Goal: Find specific page/section: Find specific page/section

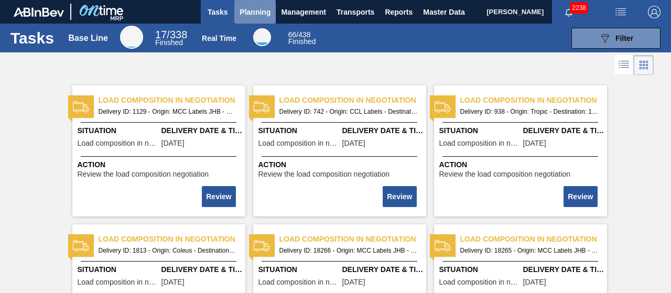
click at [246, 15] on span "Planning" at bounding box center [255, 12] width 31 height 13
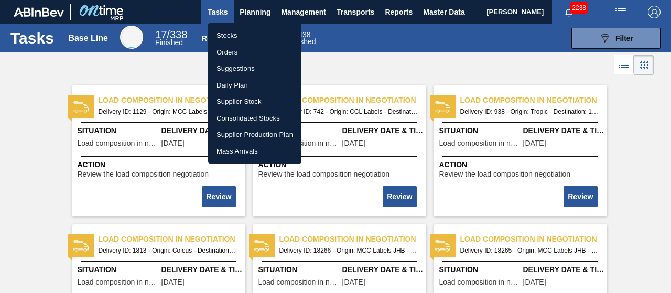
click at [59, 81] on div at bounding box center [335, 146] width 671 height 293
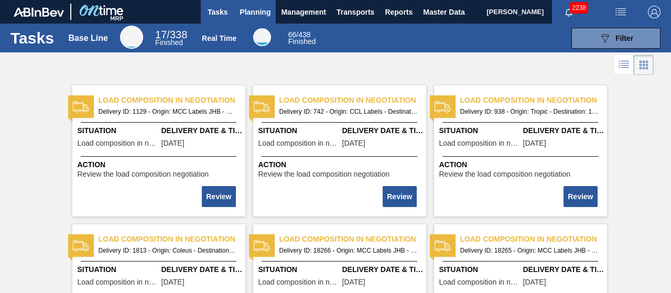
click at [249, 13] on span "Planning" at bounding box center [255, 12] width 31 height 13
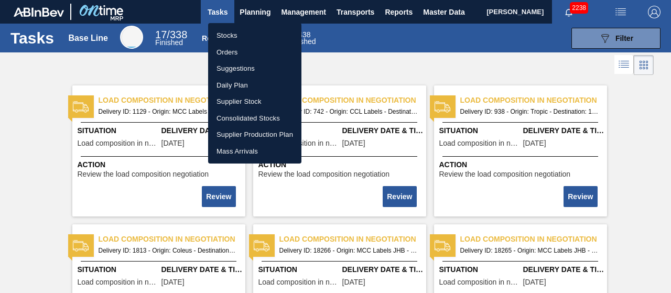
click at [259, 14] on div at bounding box center [335, 146] width 671 height 293
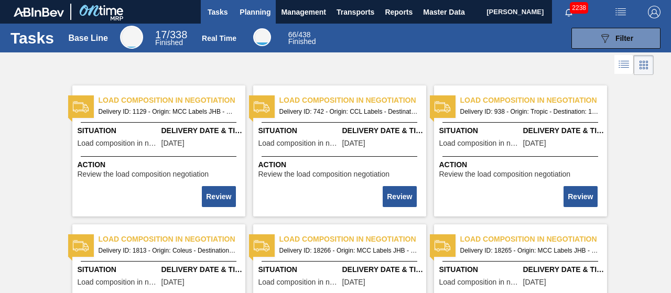
click at [252, 12] on span "Planning" at bounding box center [255, 12] width 31 height 13
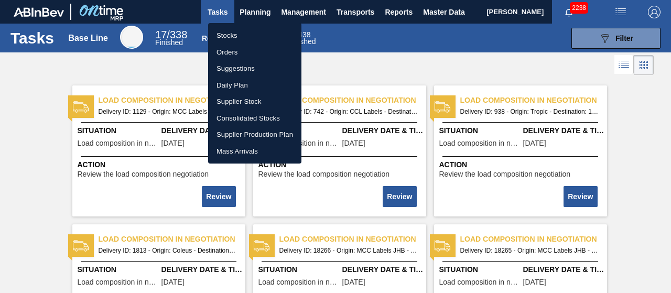
click at [407, 71] on div at bounding box center [335, 146] width 671 height 293
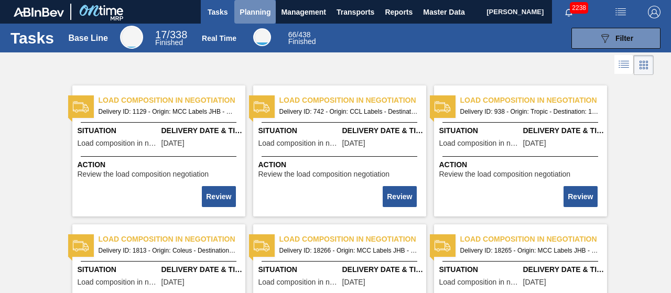
click at [255, 17] on span "Planning" at bounding box center [255, 12] width 31 height 13
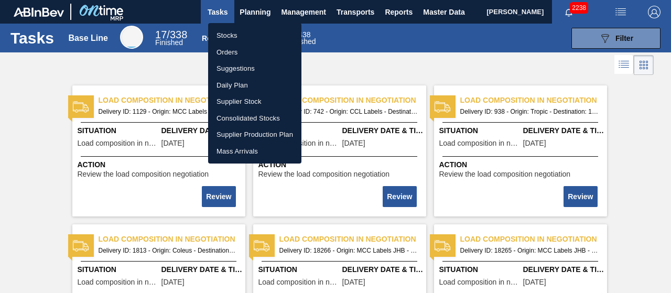
click at [447, 39] on div at bounding box center [335, 146] width 671 height 293
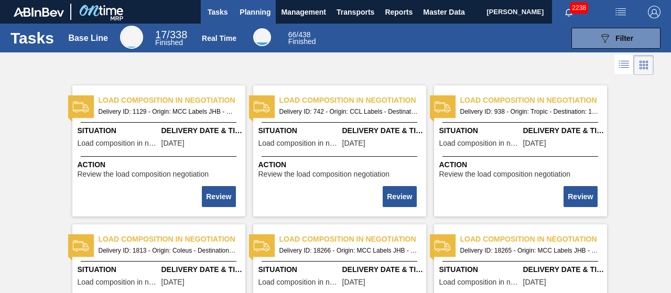
click at [246, 12] on span "Planning" at bounding box center [255, 12] width 31 height 13
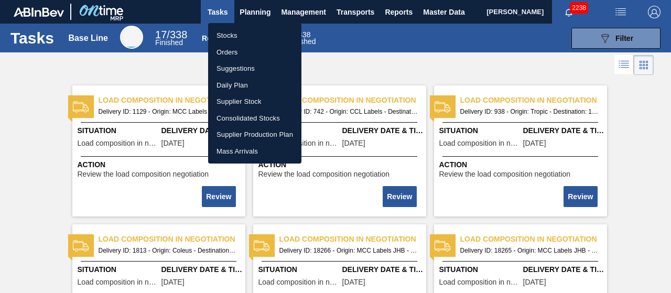
click at [225, 38] on li "Stocks" at bounding box center [254, 35] width 93 height 17
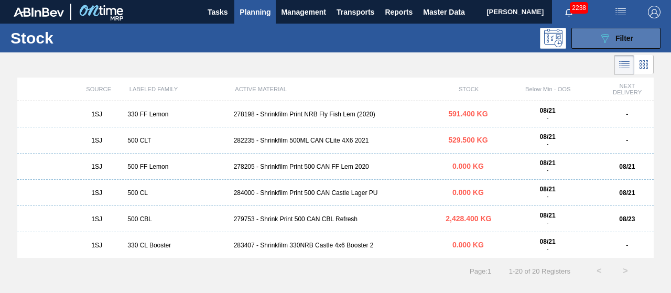
click at [613, 38] on div "089F7B8B-B2A5-4AFE-B5C0-19BA573D28AC Filter" at bounding box center [615, 38] width 35 height 13
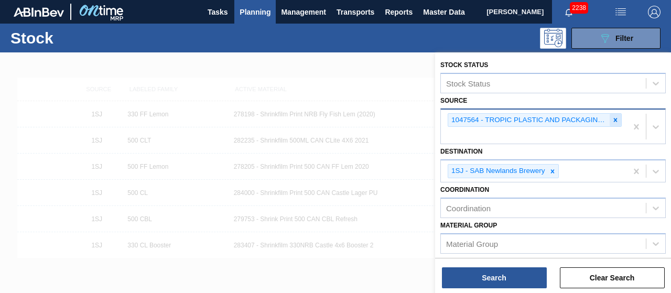
click at [612, 121] on icon at bounding box center [615, 119] width 7 height 7
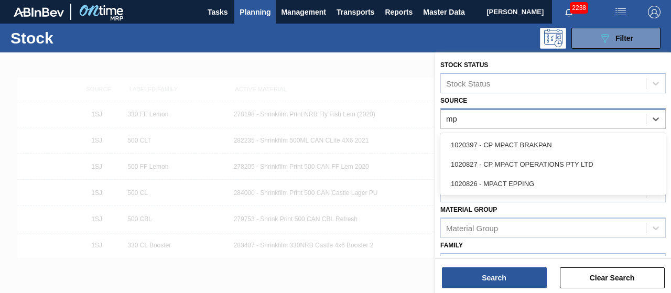
type input "mpa"
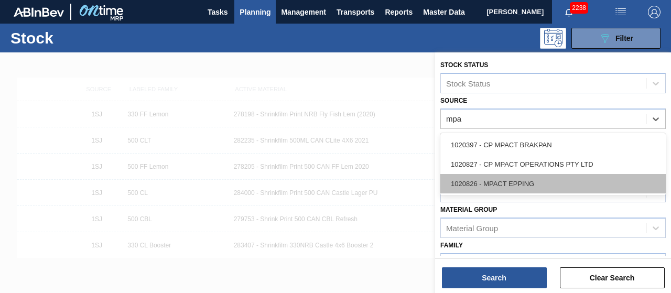
click at [514, 183] on div "1020826 - MPACT EPPING" at bounding box center [552, 183] width 225 height 19
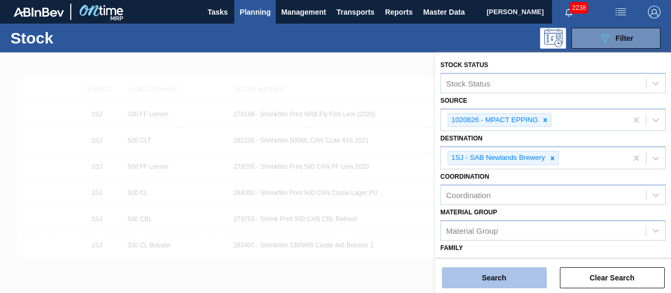
click at [497, 281] on button "Search" at bounding box center [494, 277] width 105 height 21
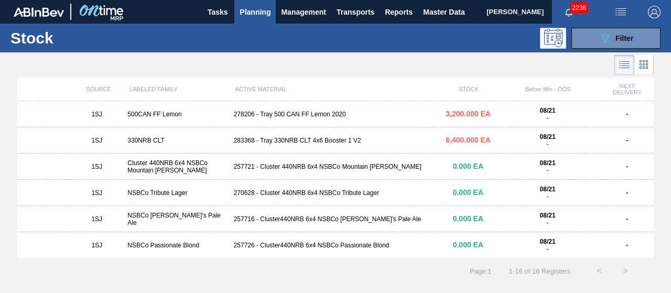
scroll to position [52, 0]
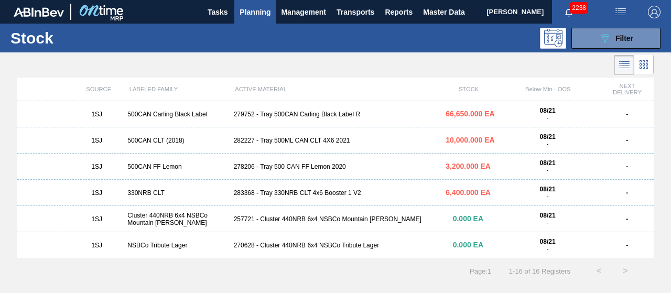
click at [285, 140] on div "282227 - Tray 500ML CAN CLT 4X6 2021" at bounding box center [336, 140] width 212 height 7
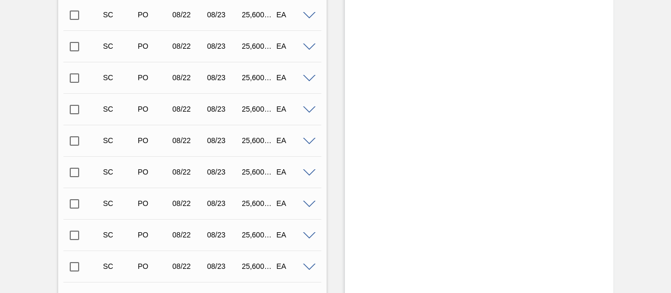
scroll to position [1682, 0]
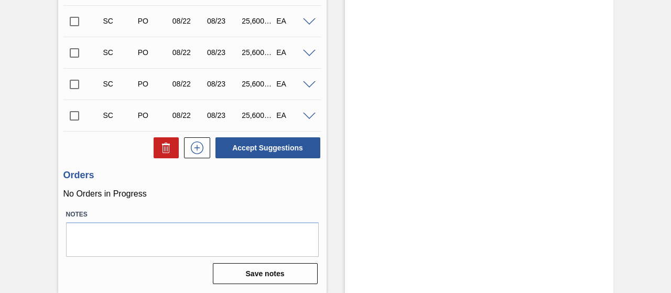
click at [78, 112] on input "checkbox" at bounding box center [74, 116] width 22 height 22
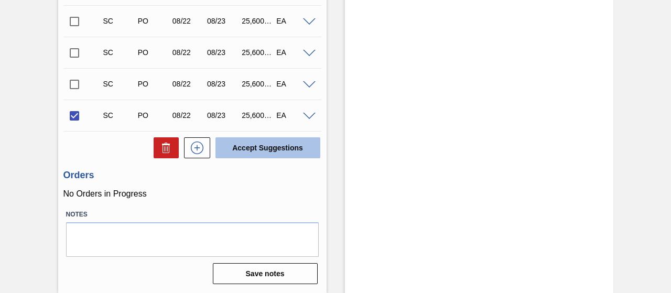
click at [252, 145] on button "Accept Suggestions" at bounding box center [267, 147] width 105 height 21
checkbox input "false"
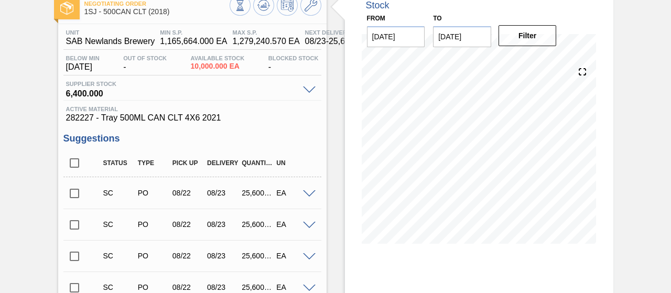
scroll to position [0, 0]
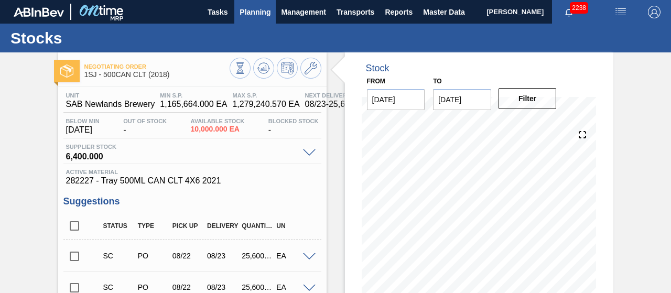
click at [268, 14] on span "Planning" at bounding box center [255, 12] width 31 height 13
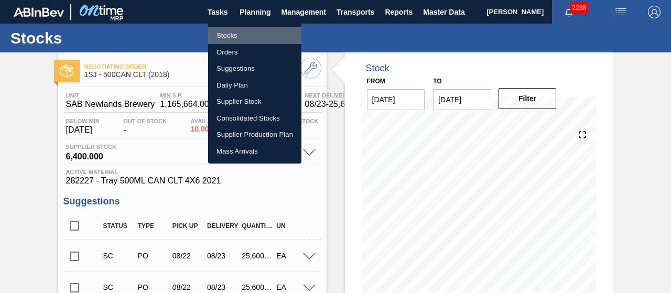
click at [236, 35] on li "Stocks" at bounding box center [254, 35] width 93 height 17
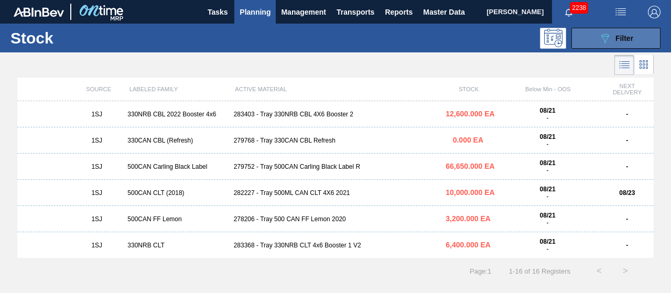
click at [603, 32] on icon "089F7B8B-B2A5-4AFE-B5C0-19BA573D28AC" at bounding box center [604, 38] width 13 height 13
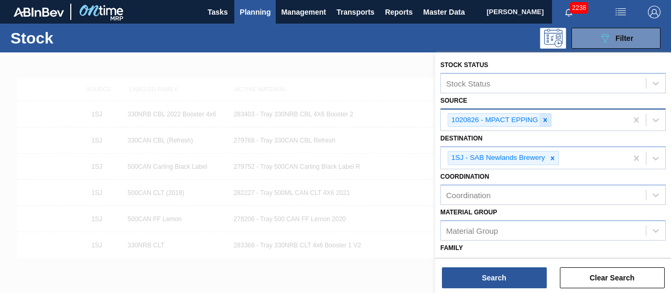
click at [544, 122] on icon at bounding box center [544, 119] width 7 height 7
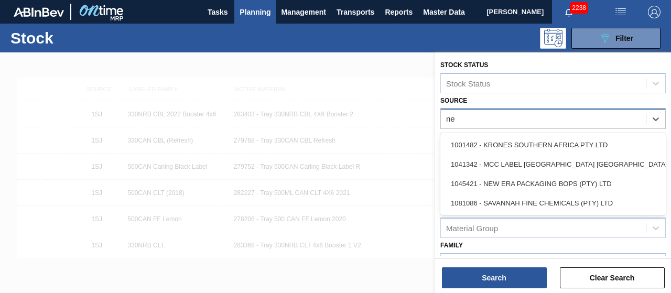
type input "new"
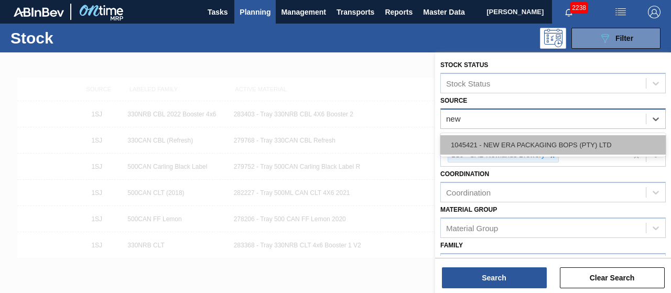
click at [537, 146] on div "1045421 - NEW ERA PACKAGING BOPS (PTY) LTD" at bounding box center [552, 144] width 225 height 19
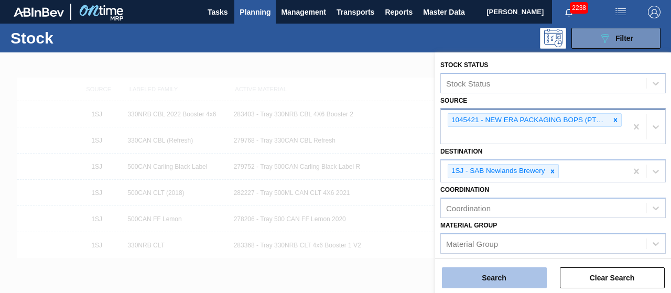
click at [493, 275] on button "Search" at bounding box center [494, 277] width 105 height 21
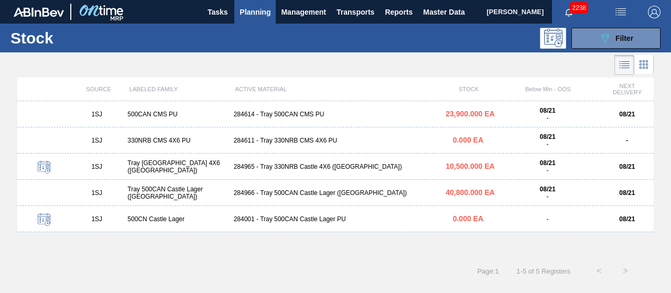
click at [285, 214] on div "1SJ 500CN Castle Lager 284001 - Tray 500CAN Castle Lager PU 0.000 EA - 08/21" at bounding box center [335, 219] width 636 height 26
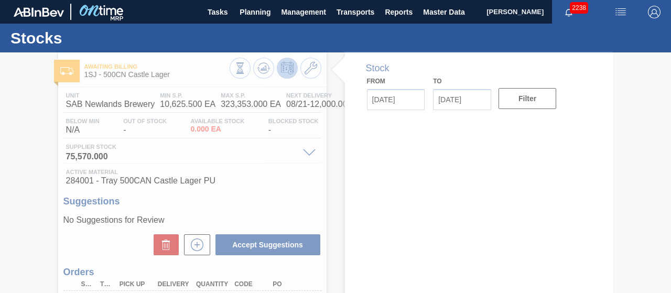
type input "[DATE]"
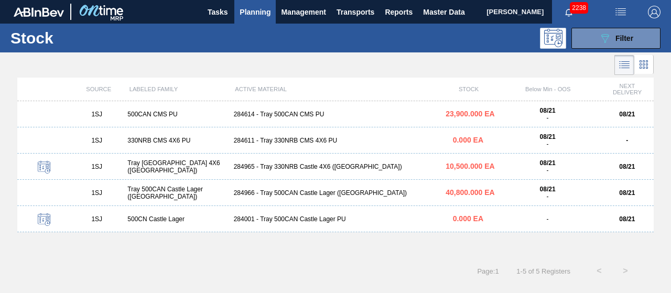
click at [280, 193] on div "284966 - Tray 500CAN Castle Lager ([GEOGRAPHIC_DATA])" at bounding box center [336, 192] width 212 height 7
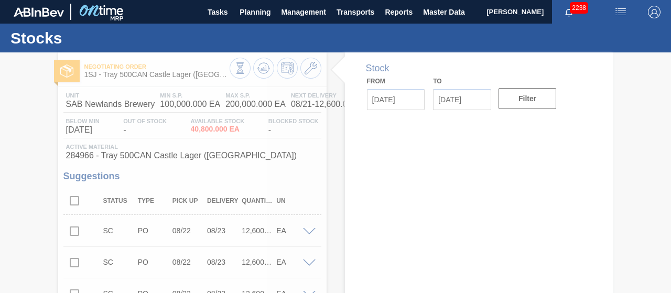
type input "[DATE]"
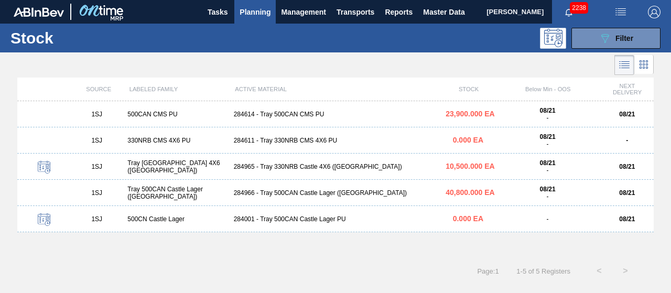
click at [286, 116] on div "284614 - Tray 500CAN CMS PU" at bounding box center [336, 114] width 212 height 7
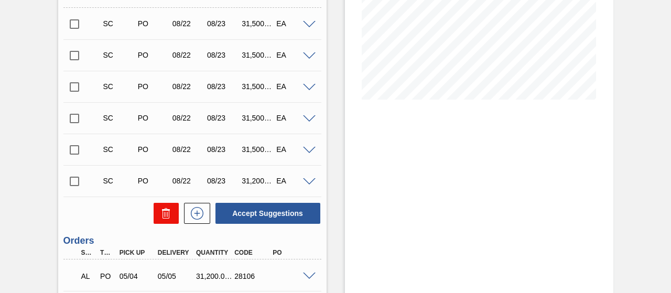
scroll to position [210, 0]
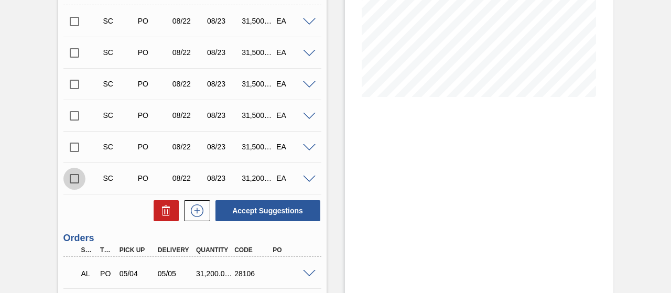
click at [72, 179] on input "checkbox" at bounding box center [74, 179] width 22 height 22
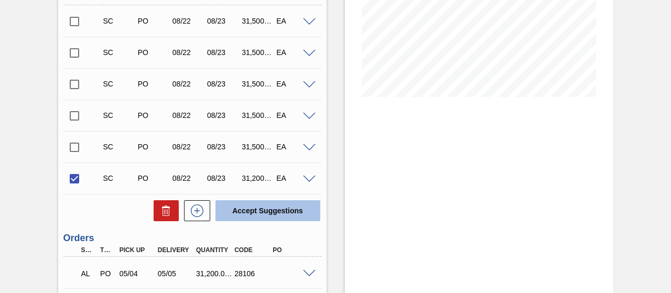
click at [256, 219] on button "Accept Suggestions" at bounding box center [267, 210] width 105 height 21
checkbox input "false"
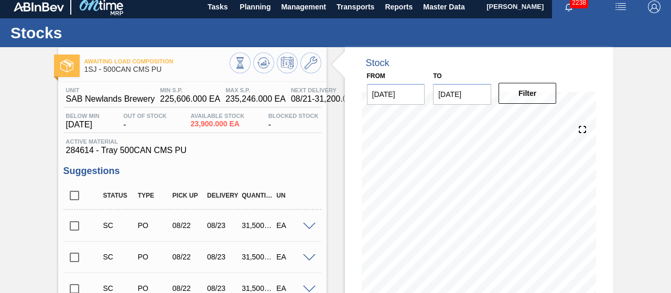
scroll to position [0, 0]
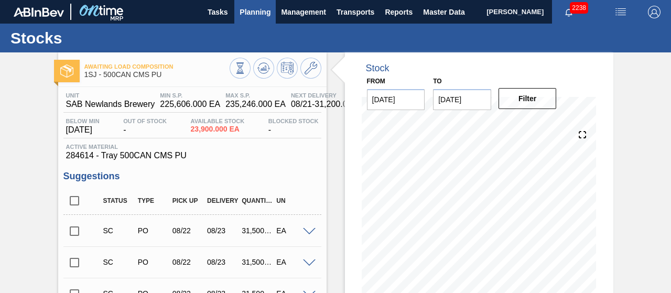
click at [244, 12] on span "Planning" at bounding box center [255, 12] width 31 height 13
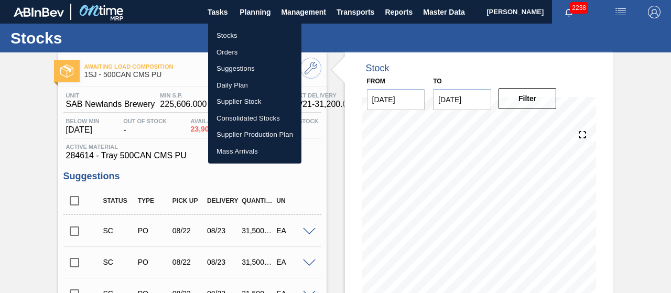
click at [229, 38] on li "Stocks" at bounding box center [254, 35] width 93 height 17
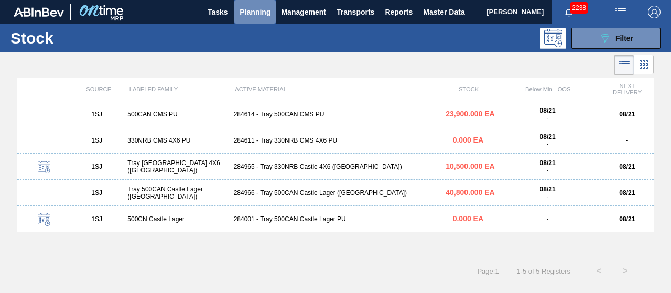
click at [266, 16] on span "Planning" at bounding box center [255, 12] width 31 height 13
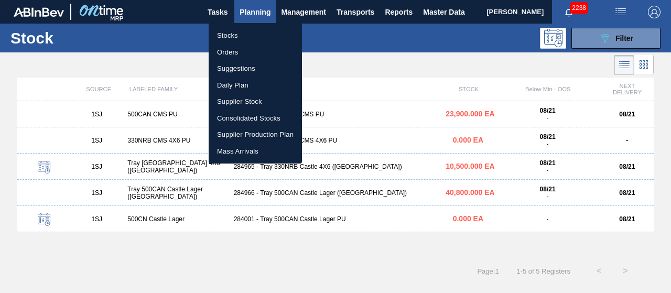
click at [223, 50] on li "Orders" at bounding box center [255, 52] width 93 height 17
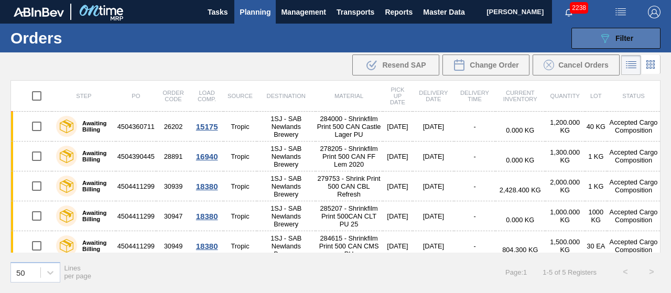
click at [607, 42] on icon "089F7B8B-B2A5-4AFE-B5C0-19BA573D28AC" at bounding box center [604, 38] width 13 height 13
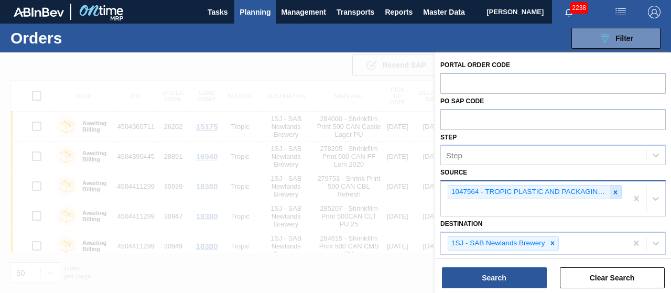
click at [612, 189] on icon at bounding box center [615, 192] width 7 height 7
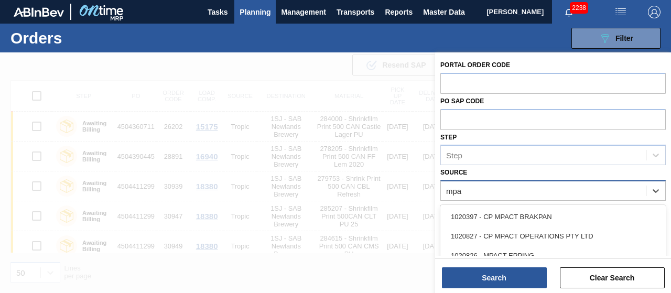
type input "mpac"
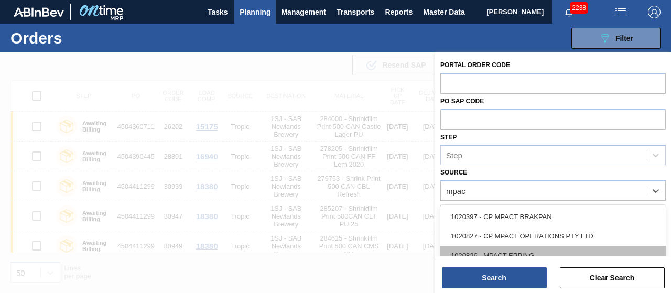
click at [525, 249] on div "1020826 - MPACT EPPING" at bounding box center [552, 255] width 225 height 19
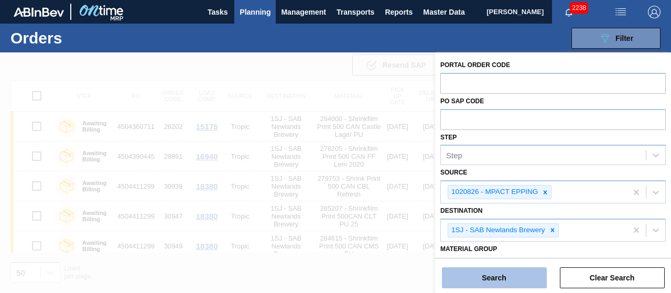
click at [511, 278] on button "Search" at bounding box center [494, 277] width 105 height 21
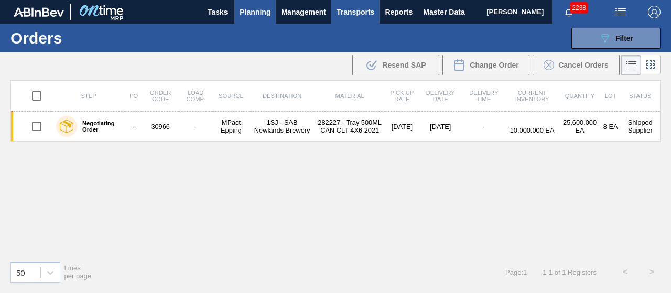
click at [353, 6] on span "Transports" at bounding box center [355, 12] width 38 height 13
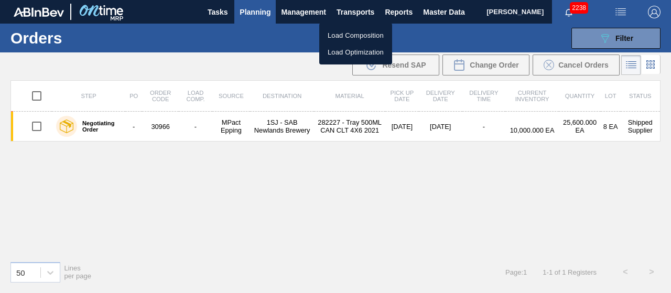
click at [344, 37] on li "Load Composition" at bounding box center [355, 35] width 73 height 17
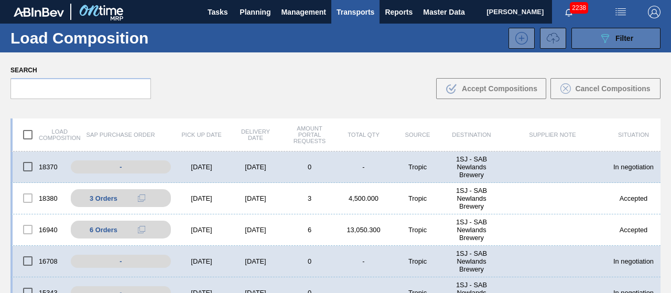
click at [596, 45] on button "089F7B8B-B2A5-4AFE-B5C0-19BA573D28AC Filter" at bounding box center [615, 38] width 89 height 21
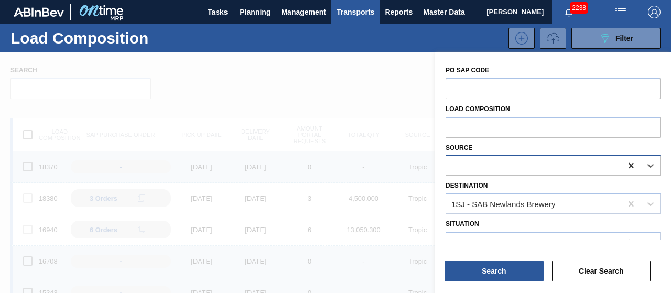
click at [630, 168] on icon at bounding box center [631, 165] width 10 height 10
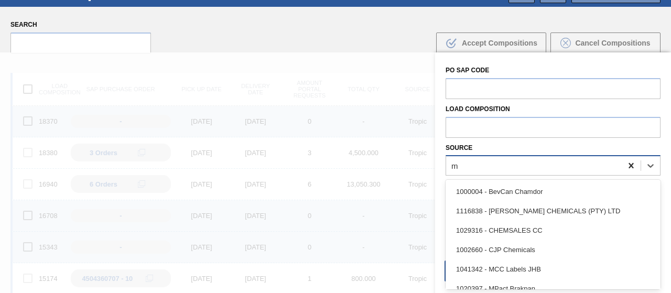
scroll to position [48, 0]
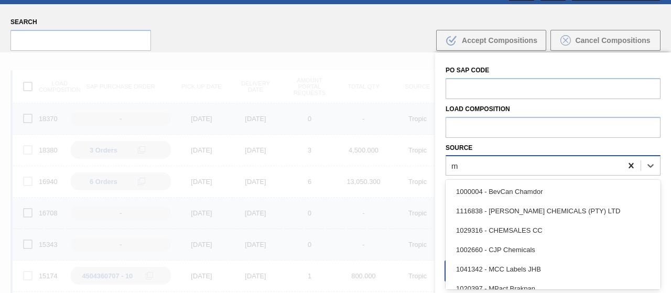
type input "mp"
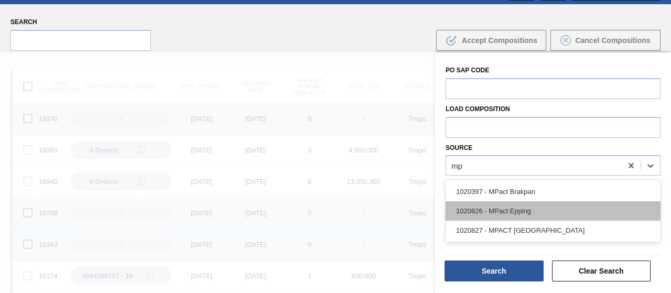
click at [558, 204] on div "1020826 - MPact Epping" at bounding box center [552, 210] width 215 height 19
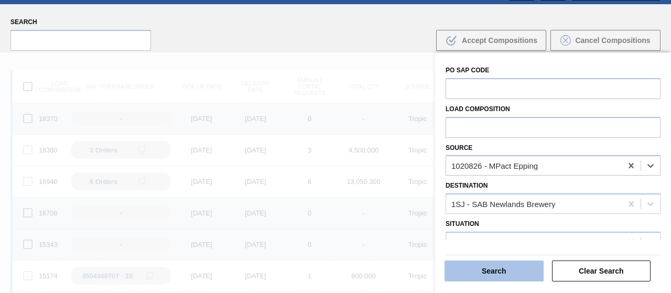
click at [492, 265] on button "Search" at bounding box center [493, 270] width 99 height 21
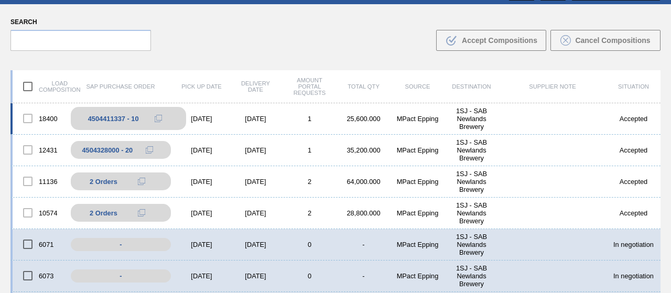
click at [157, 117] on icon at bounding box center [158, 118] width 7 height 7
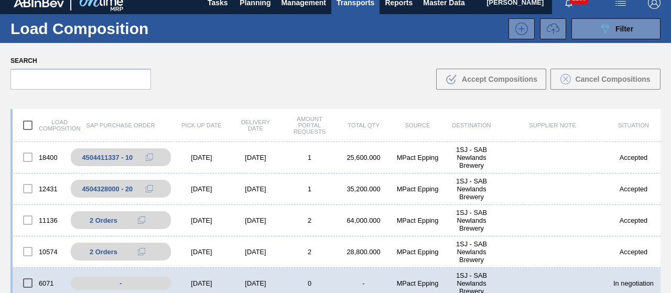
scroll to position [0, 0]
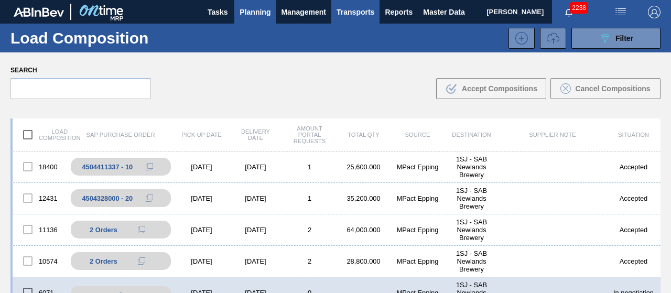
click at [248, 10] on span "Planning" at bounding box center [255, 12] width 31 height 13
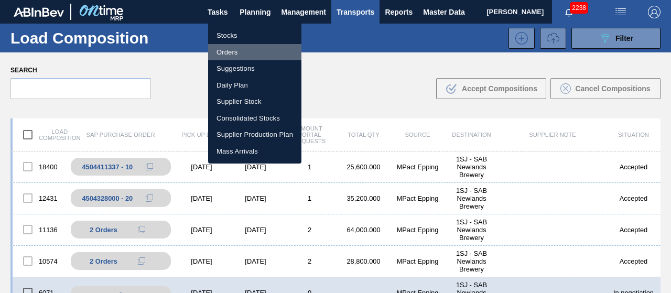
click at [228, 55] on li "Orders" at bounding box center [254, 52] width 93 height 17
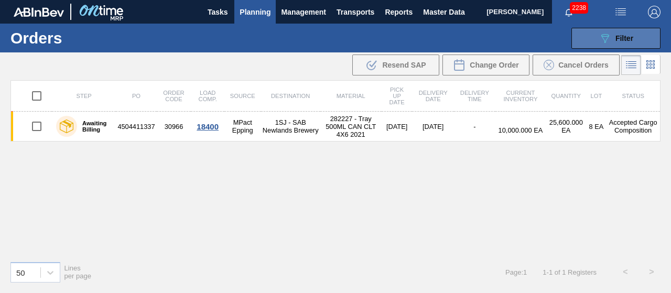
click at [609, 33] on icon "089F7B8B-B2A5-4AFE-B5C0-19BA573D28AC" at bounding box center [604, 38] width 13 height 13
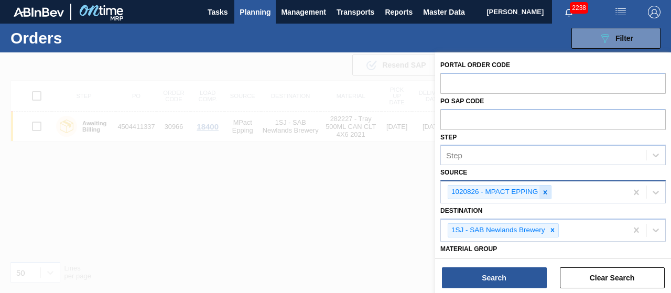
click at [542, 189] on icon at bounding box center [544, 192] width 7 height 7
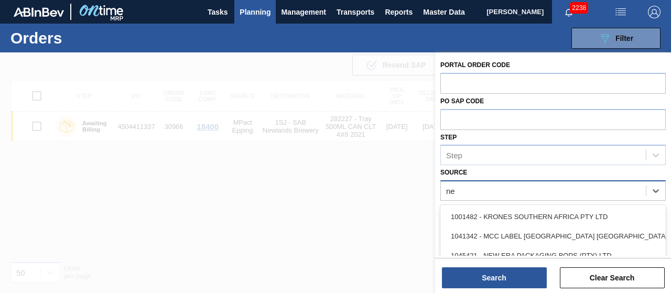
type input "new"
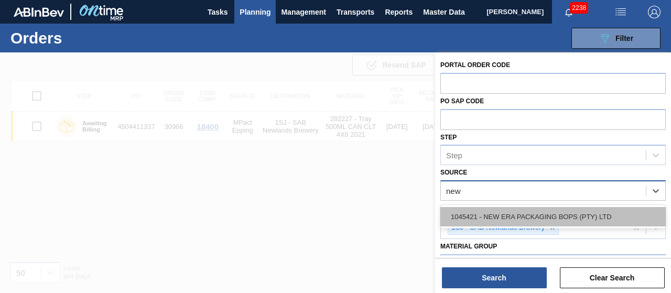
click at [503, 216] on div "1045421 - NEW ERA PACKAGING BOPS (PTY) LTD" at bounding box center [552, 216] width 225 height 19
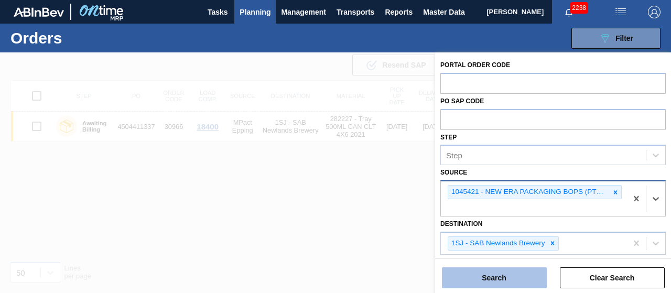
click at [488, 280] on button "Search" at bounding box center [494, 277] width 105 height 21
